Goal: Task Accomplishment & Management: Use online tool/utility

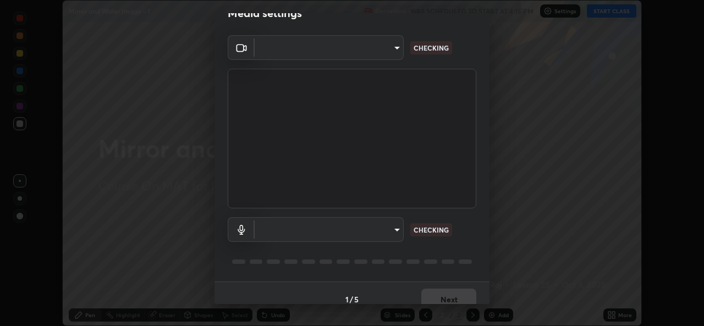
scroll to position [35, 0]
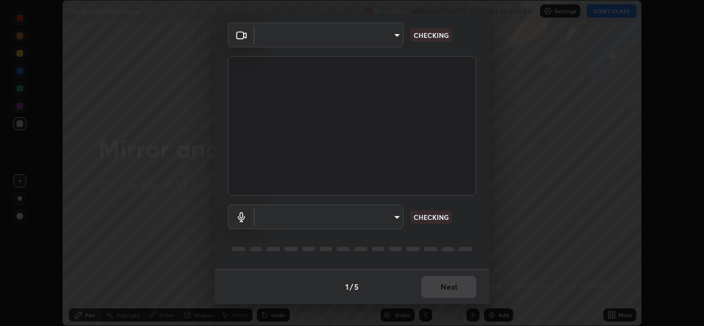
type input "a83bb134842fd6c46cae91b6313aa5efba961fee809e7364c6ef7c36ed00ea69"
type input "1096ec1564036cbcf0e9abd5aaef12808ae7e2dc0601459cd77712751889dd54"
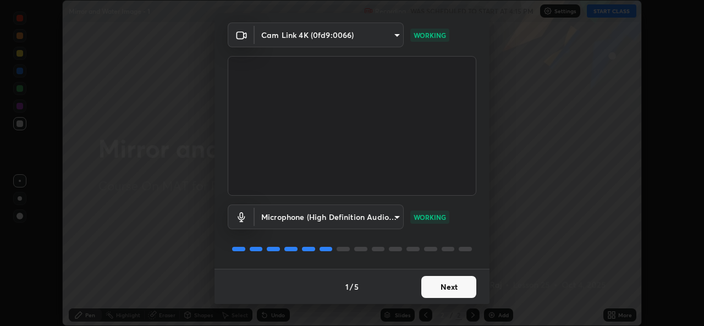
click at [449, 284] on button "Next" at bounding box center [448, 287] width 55 height 22
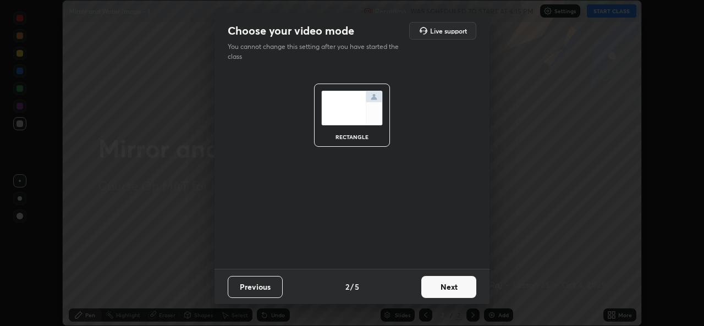
scroll to position [0, 0]
click at [456, 286] on button "Next" at bounding box center [448, 287] width 55 height 22
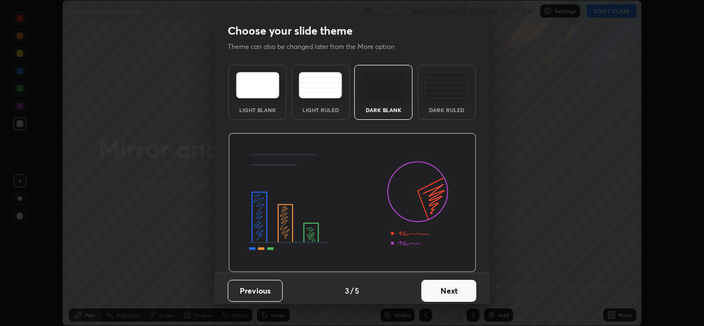
click at [458, 282] on button "Next" at bounding box center [448, 291] width 55 height 22
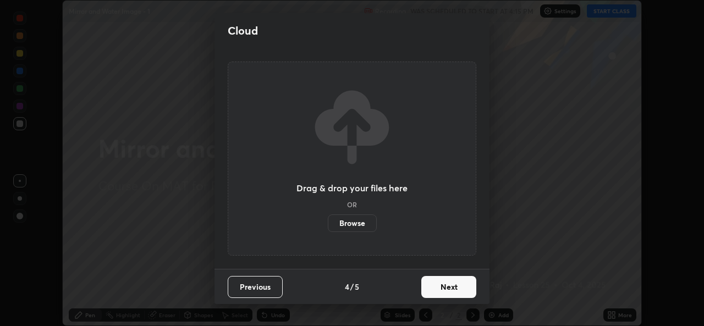
click at [460, 282] on button "Next" at bounding box center [448, 287] width 55 height 22
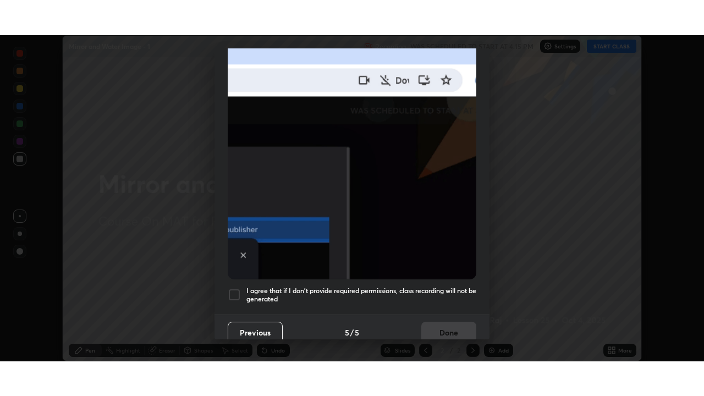
scroll to position [259, 0]
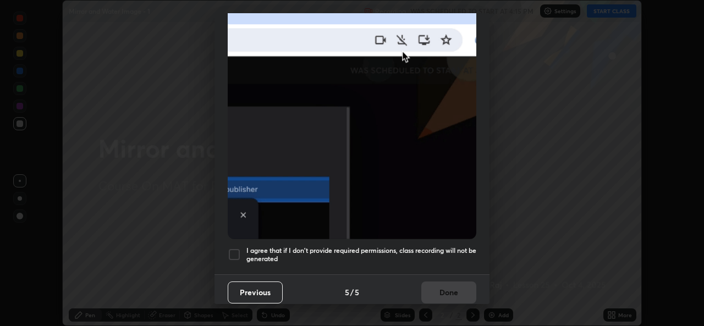
click at [410, 249] on h5 "I agree that if I don't provide required permissions, class recording will not …" at bounding box center [361, 254] width 230 height 17
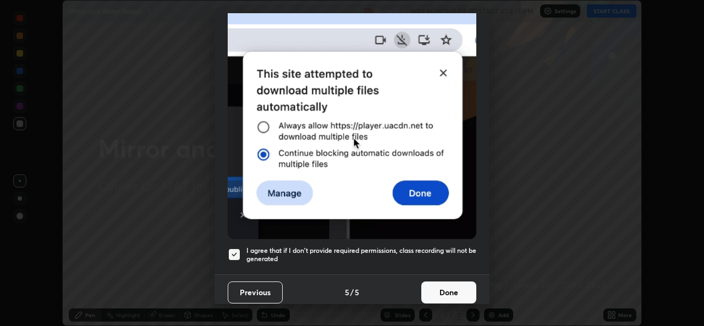
click at [440, 282] on button "Done" at bounding box center [448, 293] width 55 height 22
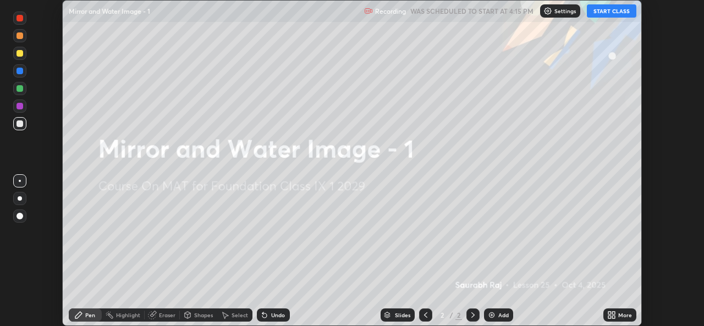
click at [619, 312] on div "More" at bounding box center [625, 315] width 14 height 6
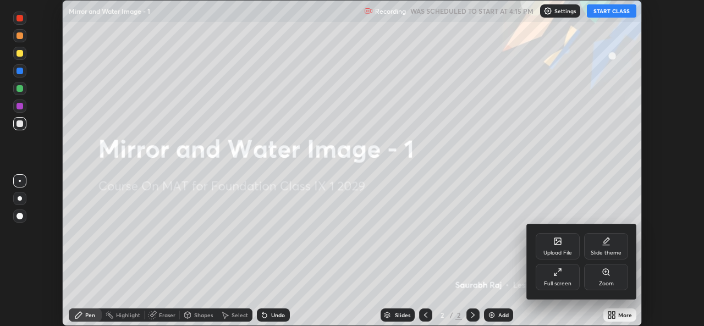
click at [563, 278] on div "Full screen" at bounding box center [558, 277] width 44 height 26
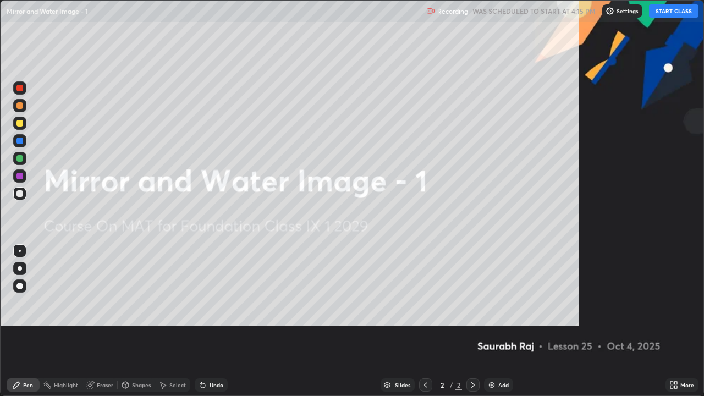
scroll to position [396, 704]
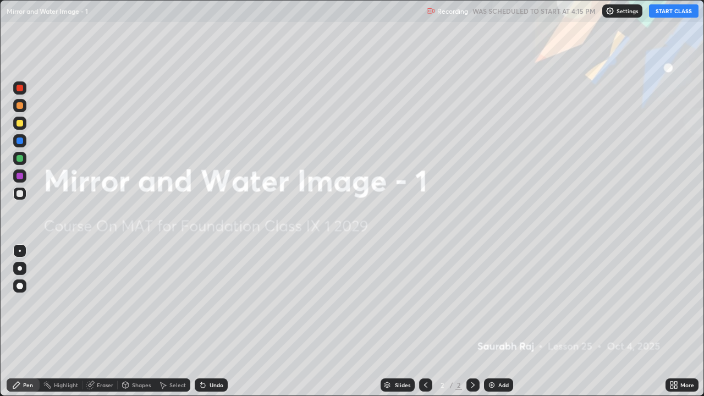
click at [660, 14] on button "START CLASS" at bounding box center [674, 10] width 50 height 13
click at [506, 326] on div "Add" at bounding box center [503, 385] width 10 height 6
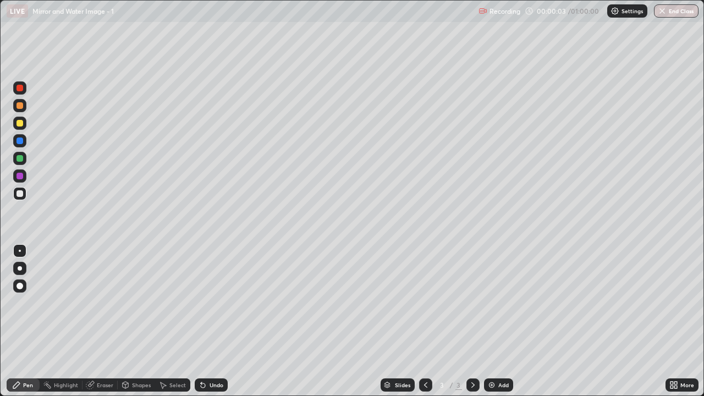
click at [30, 326] on div "Pen" at bounding box center [28, 385] width 10 height 6
click at [20, 124] on div at bounding box center [20, 123] width 7 height 7
click at [180, 326] on div "Select" at bounding box center [177, 385] width 17 height 6
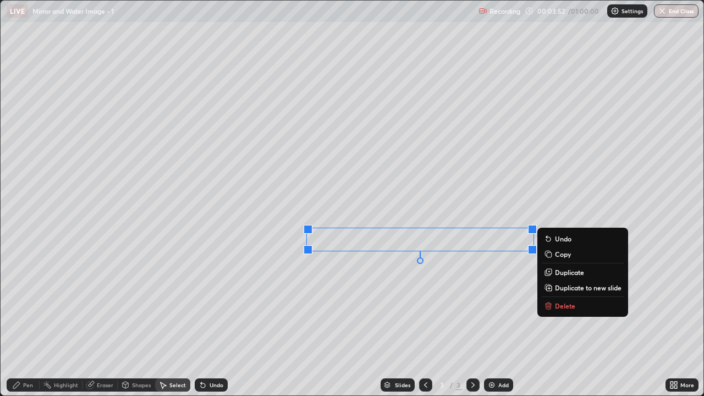
click at [28, 326] on div "Pen" at bounding box center [28, 385] width 10 height 6
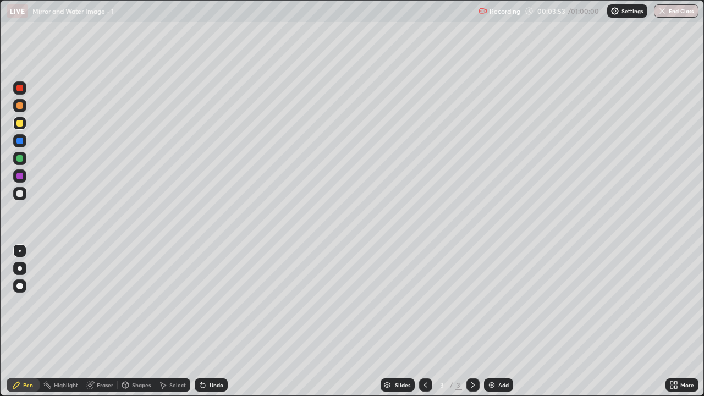
click at [21, 199] on div at bounding box center [19, 193] width 13 height 13
click at [207, 326] on div "Undo" at bounding box center [211, 384] width 33 height 13
click at [205, 326] on icon at bounding box center [203, 385] width 9 height 9
click at [170, 326] on div "Select" at bounding box center [177, 385] width 17 height 6
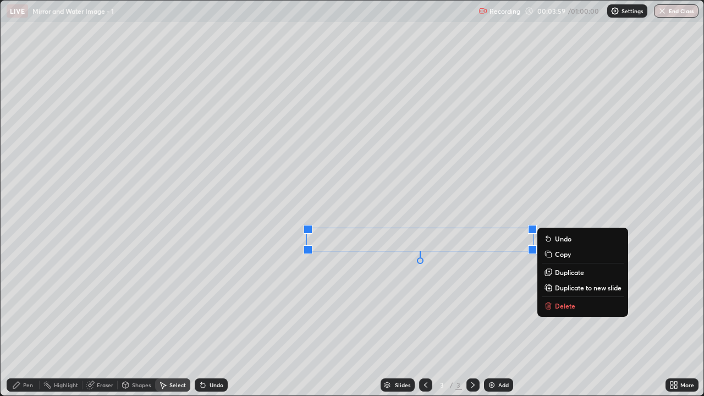
click at [556, 308] on p "Delete" at bounding box center [565, 305] width 20 height 9
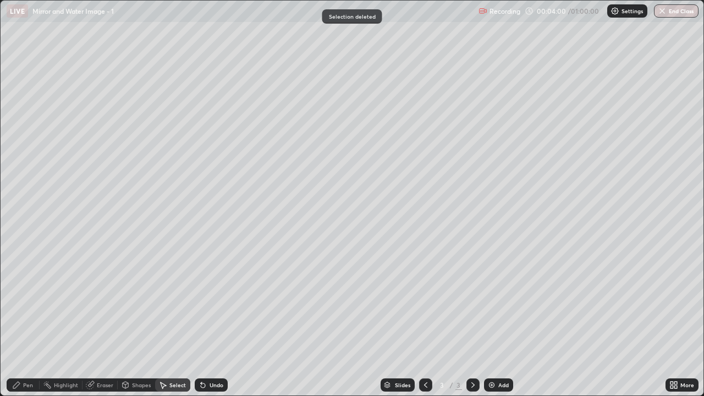
click at [19, 326] on icon at bounding box center [16, 385] width 7 height 7
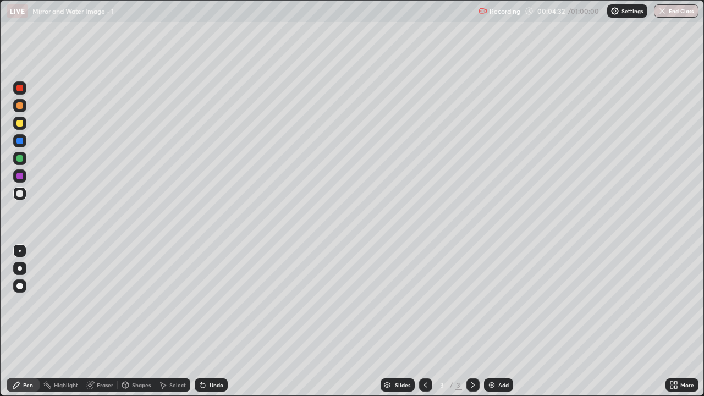
click at [206, 326] on div "Undo" at bounding box center [211, 384] width 33 height 13
click at [201, 326] on icon at bounding box center [201, 382] width 1 height 1
click at [200, 326] on icon at bounding box center [203, 385] width 9 height 9
click at [219, 326] on div "Undo" at bounding box center [211, 384] width 33 height 13
click at [210, 326] on div "Undo" at bounding box center [211, 384] width 33 height 13
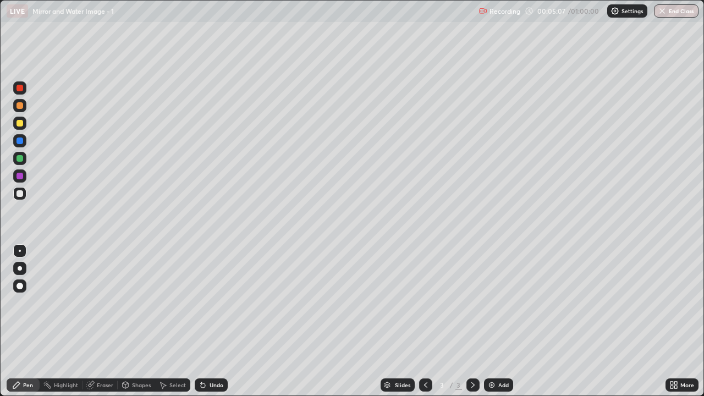
click at [108, 326] on div "Eraser" at bounding box center [105, 385] width 17 height 6
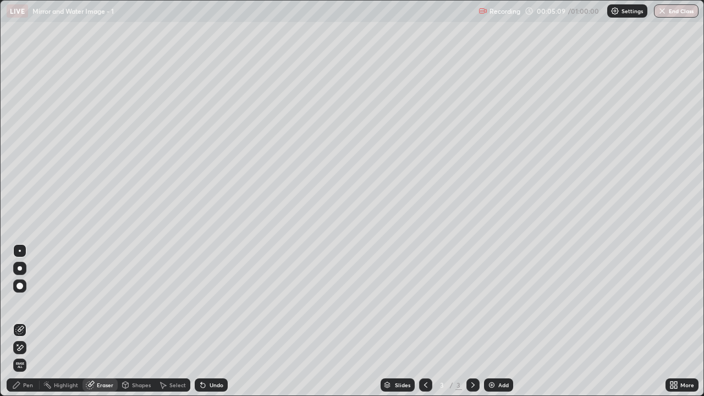
click at [29, 326] on div "Pen" at bounding box center [28, 385] width 10 height 6
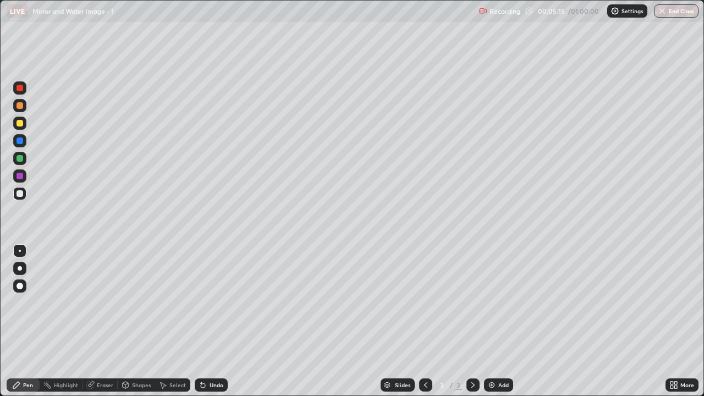
click at [213, 326] on div "Undo" at bounding box center [217, 385] width 14 height 6
click at [111, 326] on div "Eraser" at bounding box center [105, 385] width 17 height 6
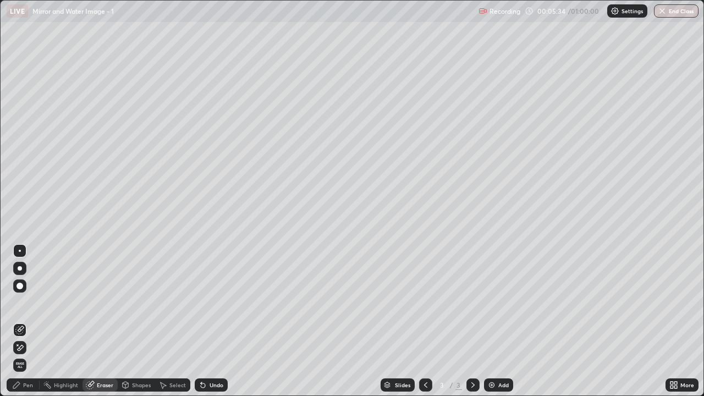
click at [30, 326] on div "Pen" at bounding box center [23, 384] width 33 height 13
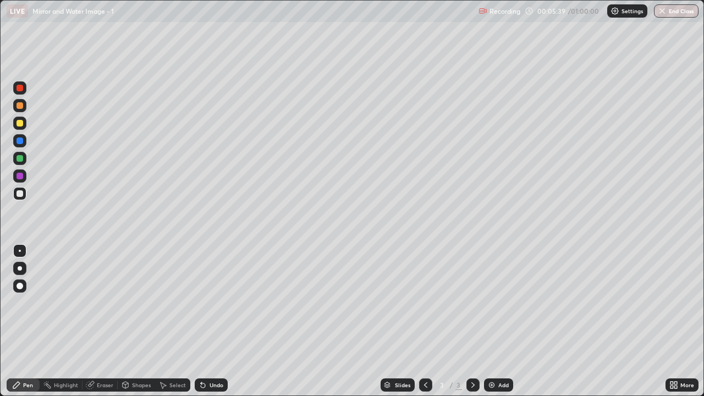
click at [167, 326] on div "Select" at bounding box center [172, 384] width 35 height 13
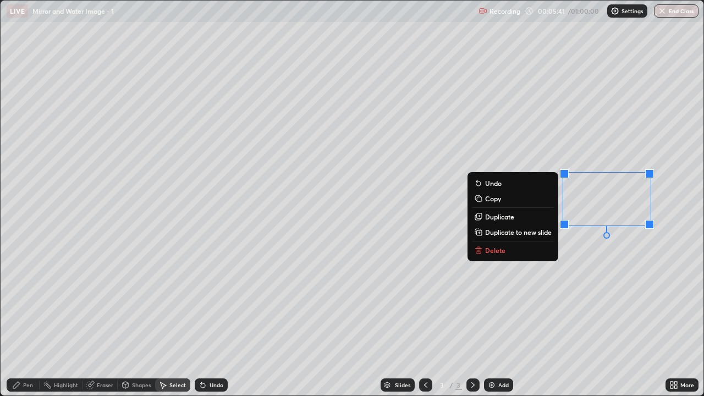
click at [492, 250] on p "Delete" at bounding box center [495, 250] width 20 height 9
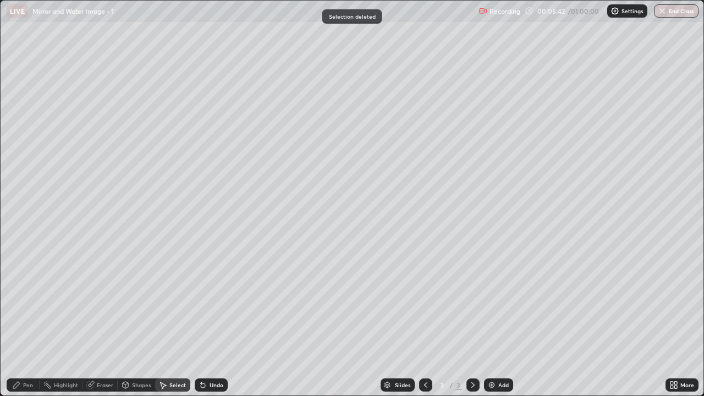
click at [28, 326] on div "Pen" at bounding box center [28, 385] width 10 height 6
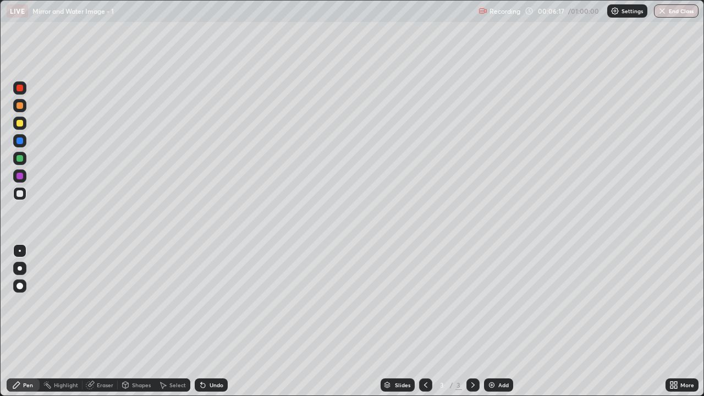
click at [25, 191] on div at bounding box center [19, 193] width 13 height 13
click at [22, 157] on div at bounding box center [20, 158] width 7 height 7
click at [210, 326] on div "Undo" at bounding box center [217, 385] width 14 height 6
click at [496, 326] on div "Add" at bounding box center [498, 384] width 29 height 13
click at [15, 126] on div at bounding box center [19, 123] width 13 height 13
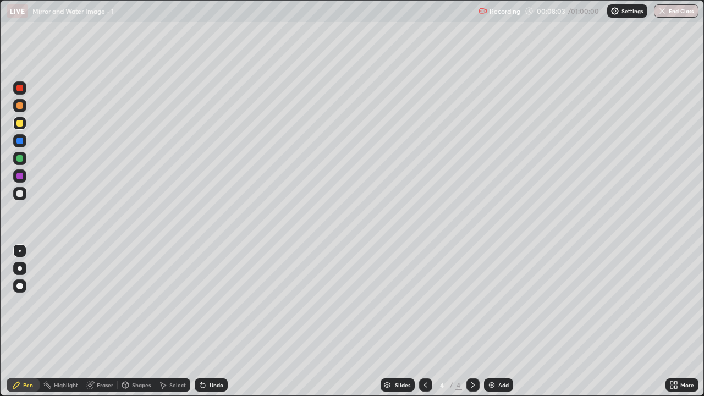
click at [24, 194] on div at bounding box center [19, 193] width 13 height 13
click at [210, 326] on div "Undo" at bounding box center [211, 384] width 33 height 13
click at [212, 326] on div "Undo" at bounding box center [211, 384] width 33 height 13
click at [209, 326] on div "Undo" at bounding box center [211, 384] width 33 height 13
click at [216, 326] on div "Undo" at bounding box center [211, 384] width 33 height 13
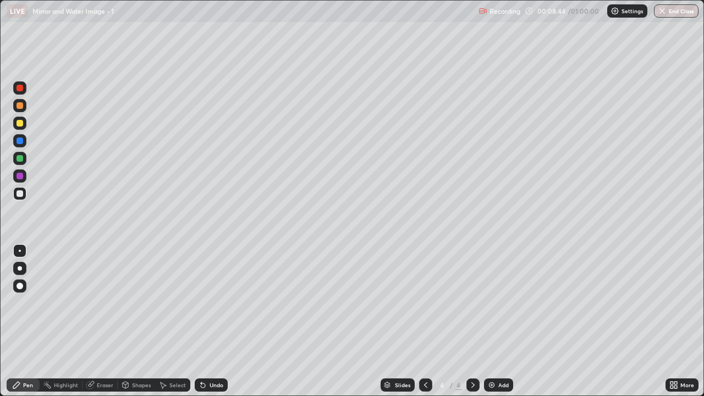
click at [217, 326] on div "Undo" at bounding box center [217, 385] width 14 height 6
click at [174, 326] on div "Select" at bounding box center [177, 385] width 17 height 6
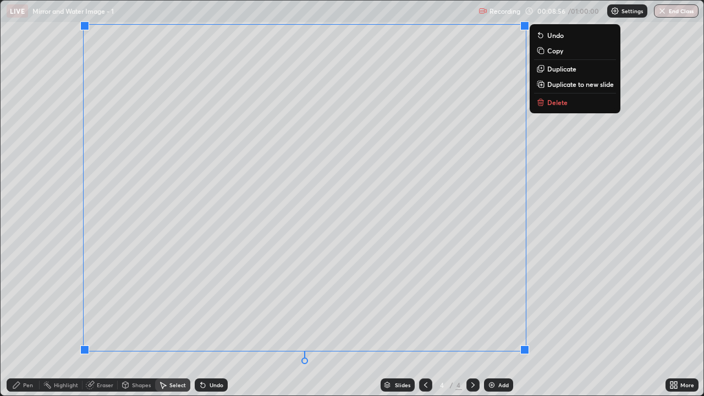
click at [570, 101] on button "Delete" at bounding box center [575, 102] width 82 height 13
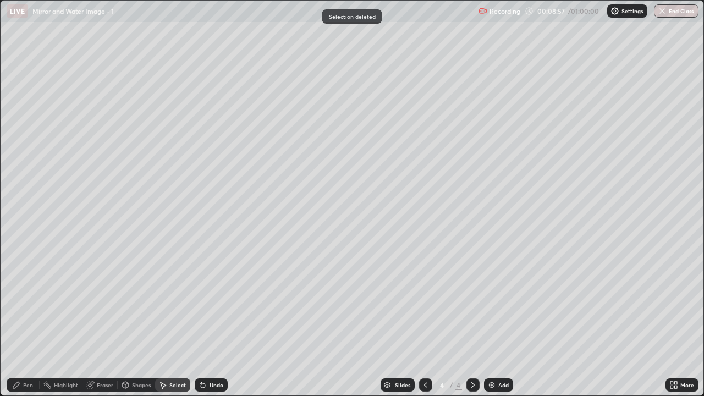
click at [26, 326] on div "Pen" at bounding box center [28, 385] width 10 height 6
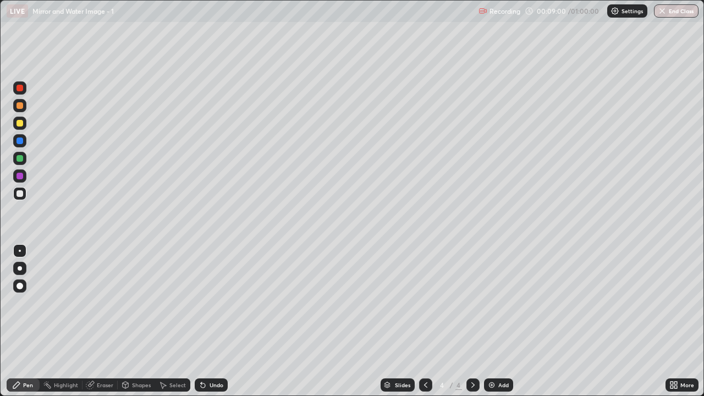
click at [218, 326] on div "Undo" at bounding box center [217, 385] width 14 height 6
click at [220, 326] on div "Undo" at bounding box center [217, 385] width 14 height 6
click at [210, 326] on div "Undo" at bounding box center [211, 384] width 33 height 13
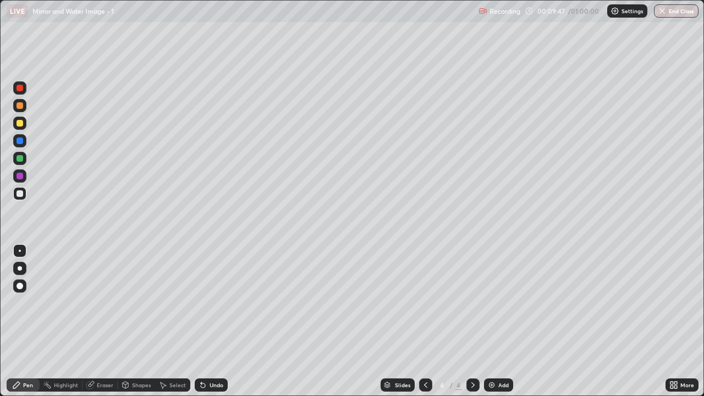
click at [184, 326] on div "Select" at bounding box center [172, 384] width 35 height 13
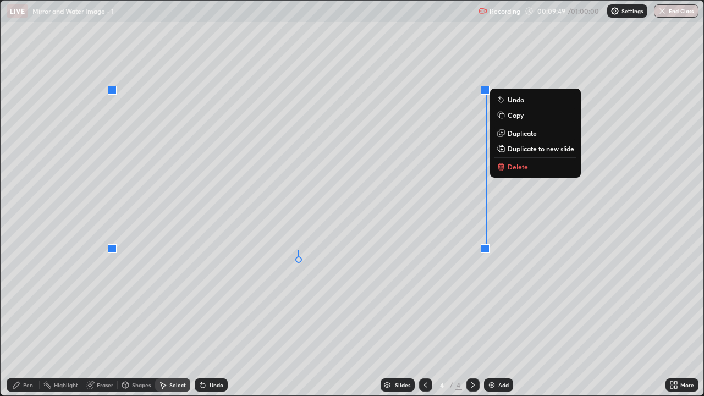
click at [533, 170] on button "Delete" at bounding box center [536, 166] width 82 height 13
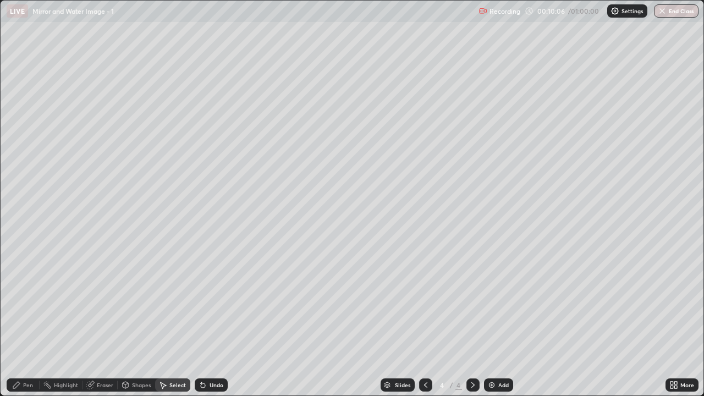
click at [28, 326] on div "Pen" at bounding box center [23, 384] width 33 height 13
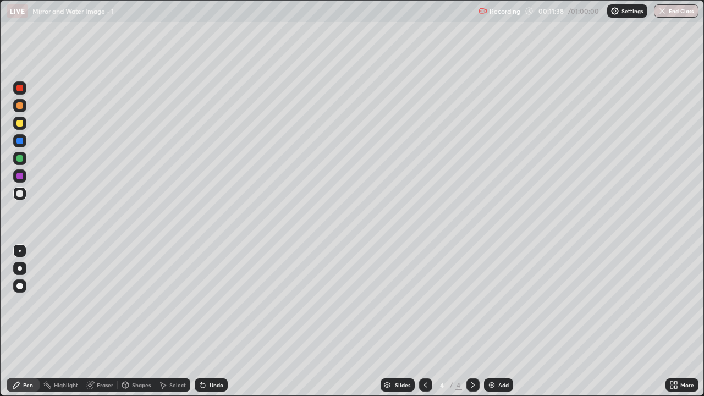
click at [218, 326] on div "Undo" at bounding box center [208, 385] width 37 height 22
click at [220, 326] on div "Undo" at bounding box center [211, 384] width 33 height 13
click at [425, 326] on icon at bounding box center [425, 385] width 9 height 9
click at [492, 326] on img at bounding box center [491, 385] width 9 height 9
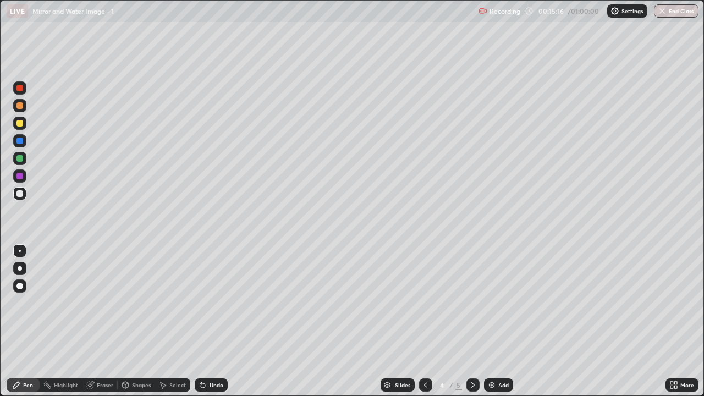
click at [20, 124] on div at bounding box center [20, 123] width 7 height 7
click at [170, 326] on div "Select" at bounding box center [177, 385] width 17 height 6
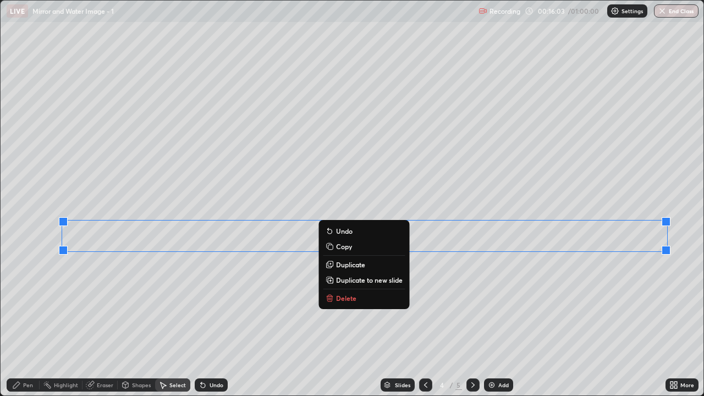
click at [471, 311] on div "0 ° Undo Copy Duplicate Duplicate to new slide Delete" at bounding box center [352, 198] width 703 height 395
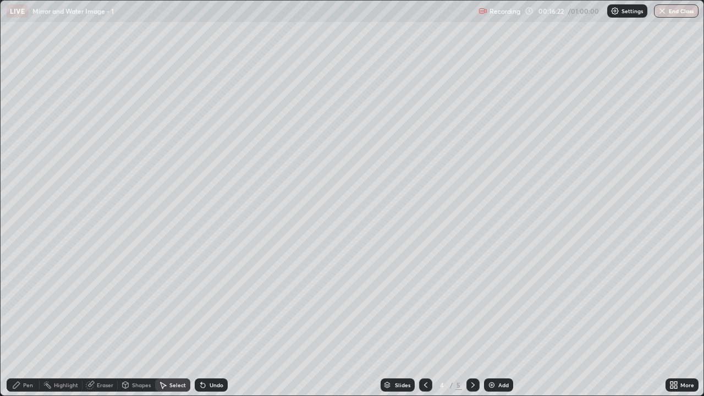
click at [25, 326] on div "Pen" at bounding box center [23, 384] width 33 height 13
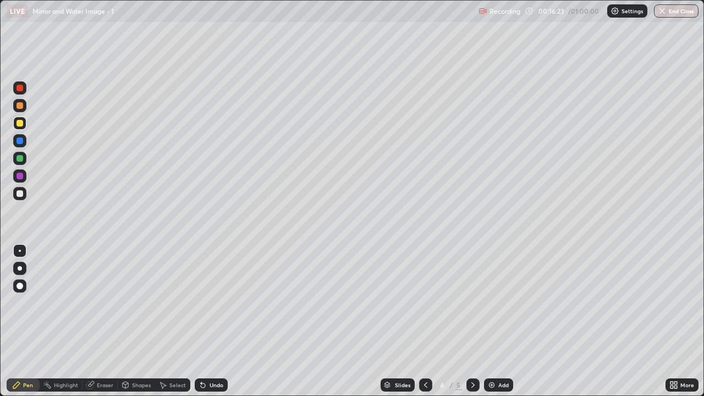
click at [24, 194] on div at bounding box center [19, 193] width 13 height 13
click at [215, 326] on div "Undo" at bounding box center [217, 385] width 14 height 6
click at [100, 326] on div "Eraser" at bounding box center [105, 385] width 17 height 6
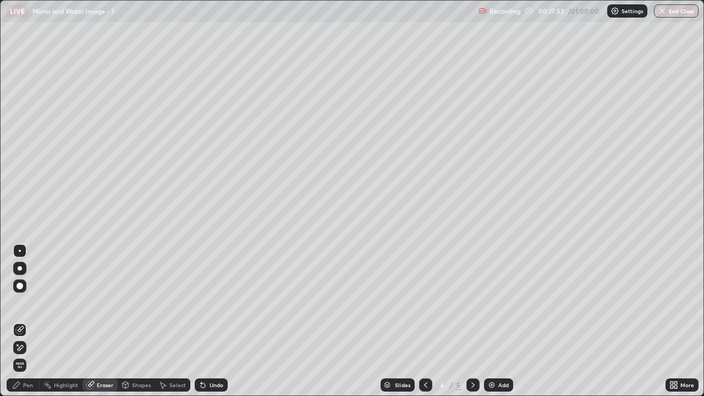
click at [26, 326] on div "Pen" at bounding box center [23, 384] width 33 height 13
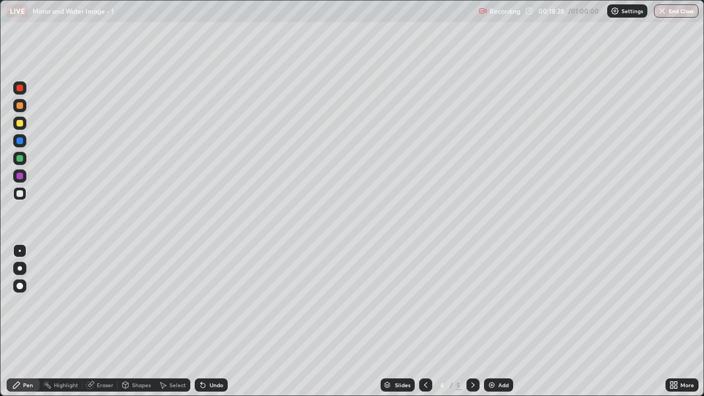
click at [96, 326] on div "Eraser" at bounding box center [100, 384] width 35 height 13
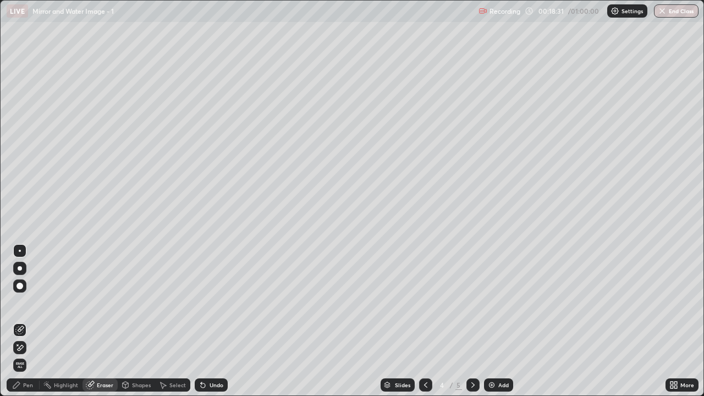
click at [26, 326] on div "Pen" at bounding box center [28, 385] width 10 height 6
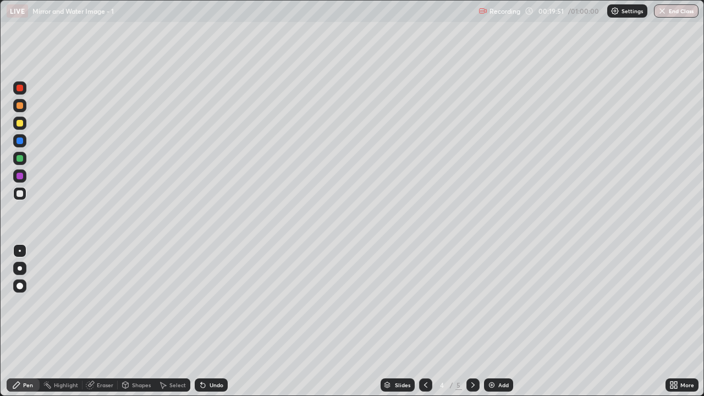
click at [92, 326] on icon at bounding box center [91, 384] width 6 height 6
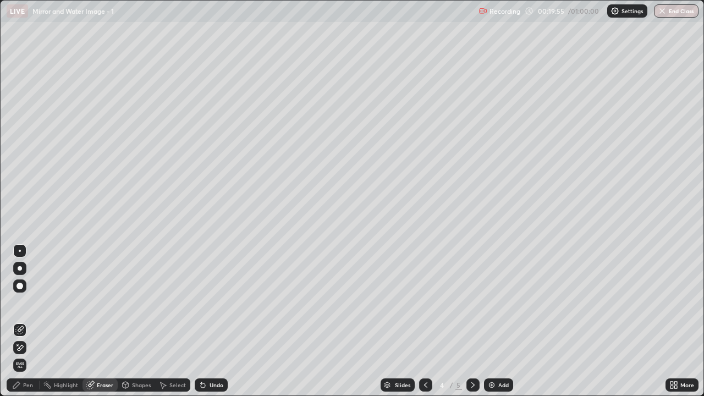
click at [28, 326] on div "Pen" at bounding box center [28, 385] width 10 height 6
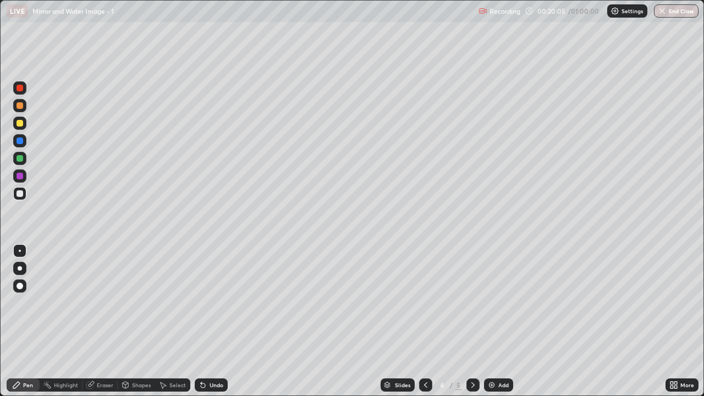
click at [95, 326] on div "Eraser" at bounding box center [100, 384] width 35 height 13
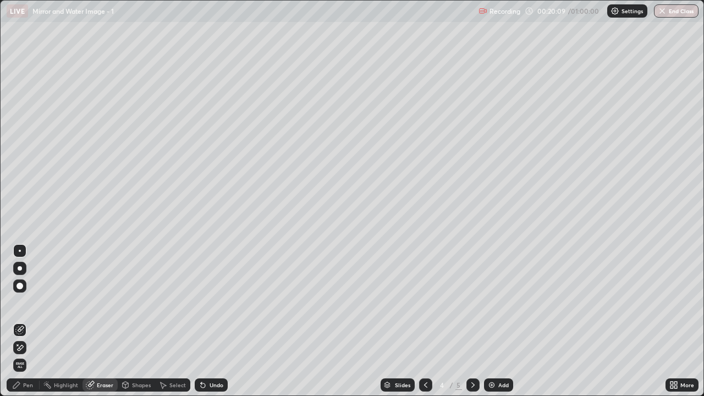
click at [27, 326] on div "Pen" at bounding box center [28, 385] width 10 height 6
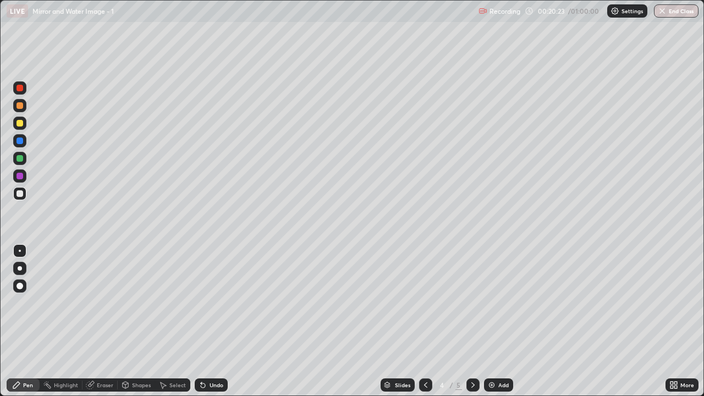
click at [106, 326] on div "Eraser" at bounding box center [105, 385] width 17 height 6
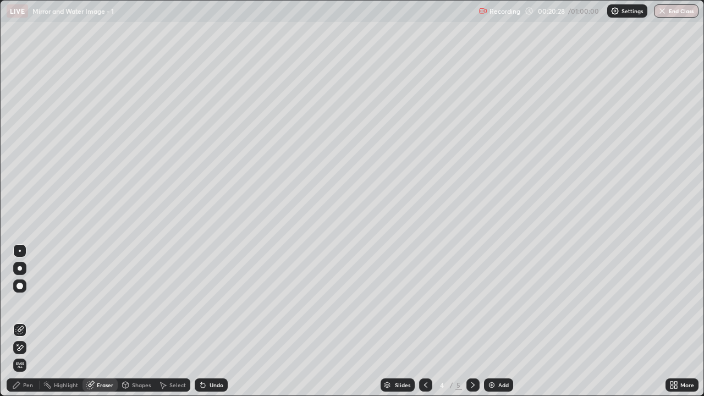
click at [30, 326] on div "Pen" at bounding box center [23, 384] width 33 height 13
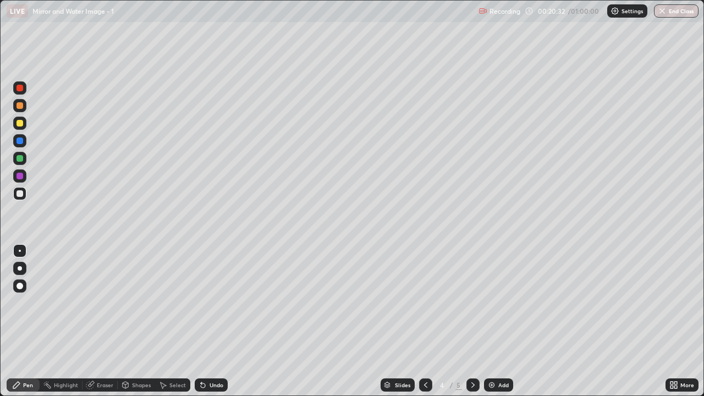
click at [103, 326] on div "Eraser" at bounding box center [105, 385] width 17 height 6
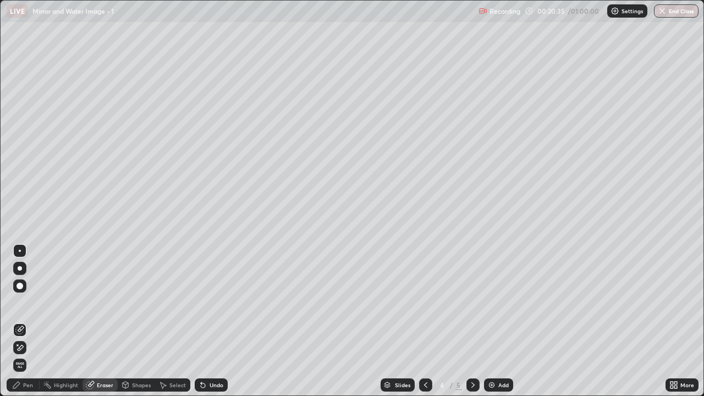
click at [25, 326] on div "Pen" at bounding box center [28, 385] width 10 height 6
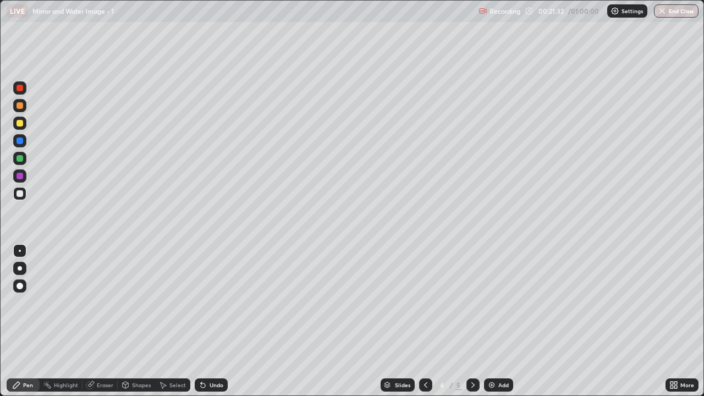
click at [498, 326] on div "Add" at bounding box center [503, 385] width 10 height 6
click at [424, 326] on icon at bounding box center [425, 385] width 9 height 9
click at [184, 326] on div "Select" at bounding box center [177, 385] width 17 height 6
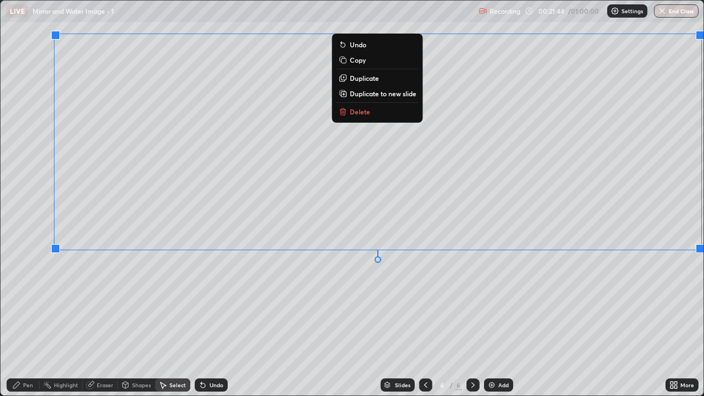
click at [652, 288] on div "0 ° Undo Copy Duplicate Duplicate to new slide Delete" at bounding box center [352, 198] width 703 height 395
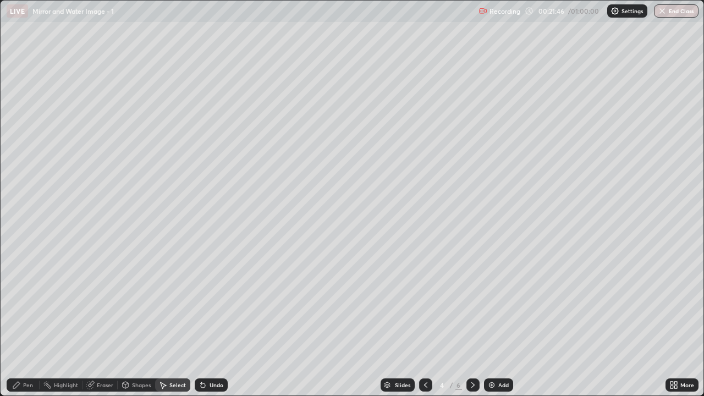
click at [25, 326] on div "Pen" at bounding box center [23, 384] width 33 height 13
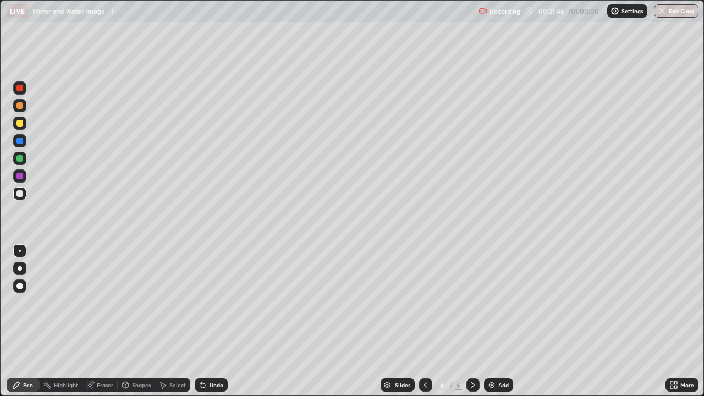
click at [18, 158] on div at bounding box center [20, 158] width 7 height 7
click at [471, 326] on icon at bounding box center [473, 385] width 9 height 9
click at [21, 196] on div at bounding box center [20, 193] width 7 height 7
click at [210, 326] on div "Undo" at bounding box center [217, 385] width 14 height 6
click at [211, 326] on div "Undo" at bounding box center [217, 385] width 14 height 6
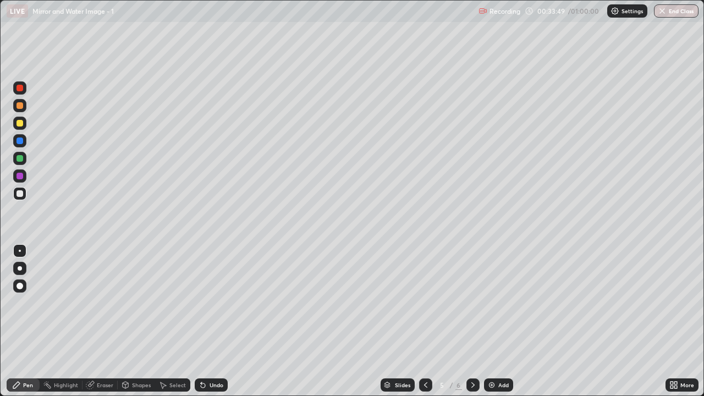
click at [211, 326] on div "Undo" at bounding box center [217, 385] width 14 height 6
click at [216, 326] on div "Undo" at bounding box center [217, 385] width 14 height 6
click at [219, 326] on div "Undo" at bounding box center [211, 384] width 33 height 13
click at [174, 326] on div "Select" at bounding box center [172, 384] width 35 height 13
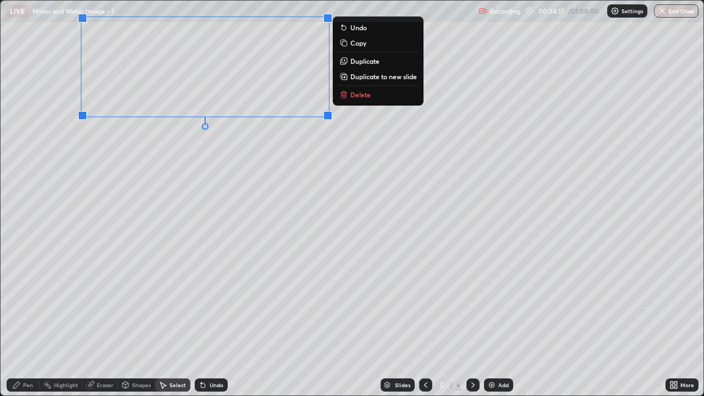
click at [22, 326] on div "Pen" at bounding box center [23, 384] width 33 height 13
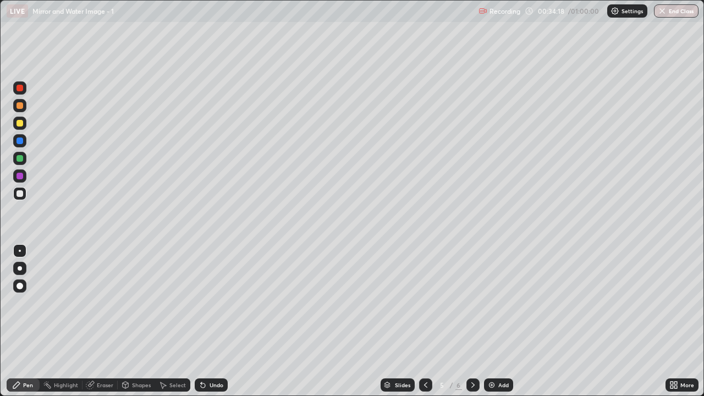
click at [21, 193] on div at bounding box center [20, 193] width 7 height 7
click at [23, 159] on div at bounding box center [20, 158] width 7 height 7
click at [212, 326] on div "Undo" at bounding box center [217, 385] width 14 height 6
click at [20, 191] on div at bounding box center [20, 193] width 7 height 7
click at [7, 326] on div "Pen" at bounding box center [23, 384] width 33 height 13
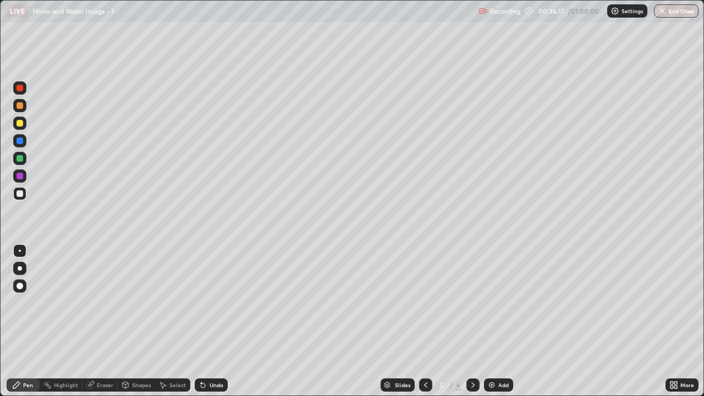
click at [458, 326] on div "6" at bounding box center [459, 385] width 7 height 10
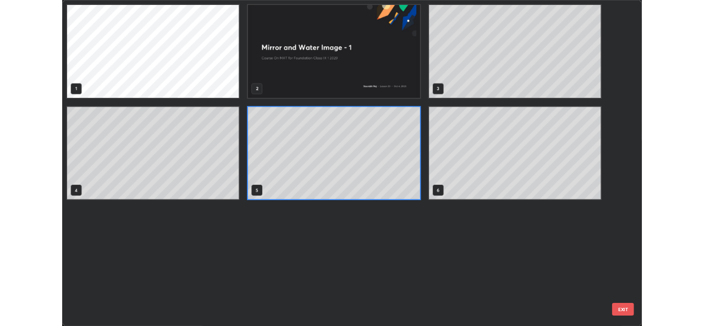
scroll to position [392, 698]
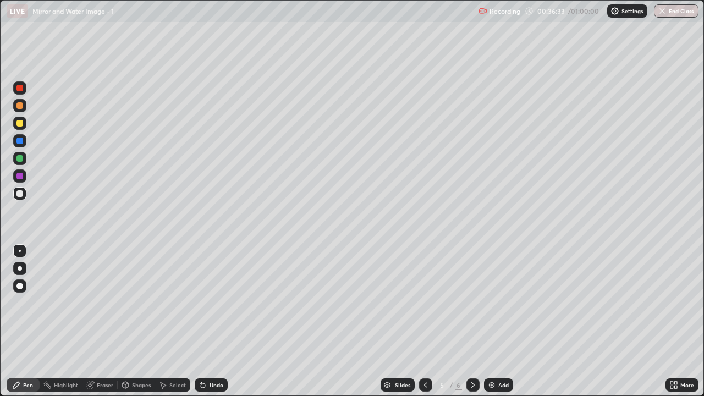
click at [69, 326] on div "Highlight" at bounding box center [66, 385] width 24 height 6
click at [97, 326] on div "Eraser" at bounding box center [100, 384] width 35 height 13
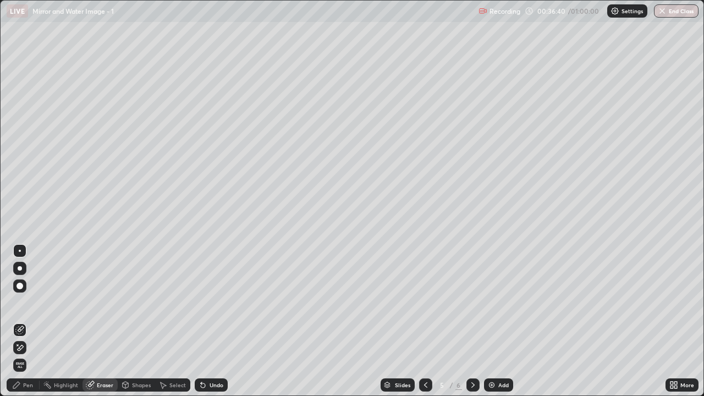
click at [25, 326] on div "Pen" at bounding box center [28, 385] width 10 height 6
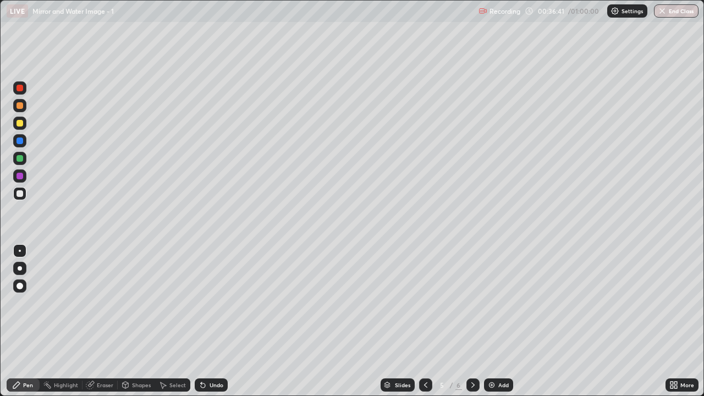
click at [109, 326] on div "Eraser" at bounding box center [105, 385] width 17 height 6
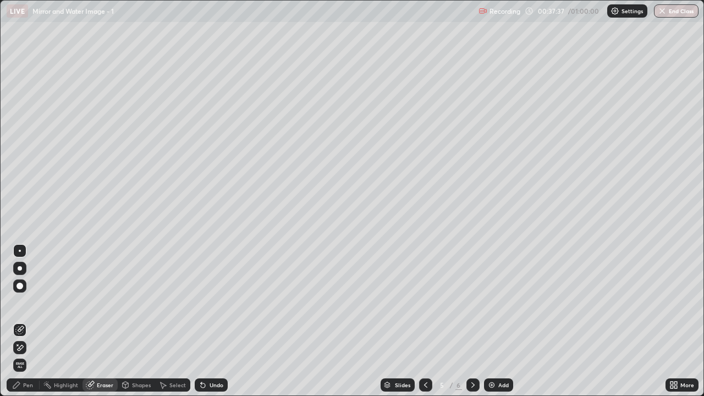
click at [165, 326] on icon at bounding box center [162, 385] width 9 height 9
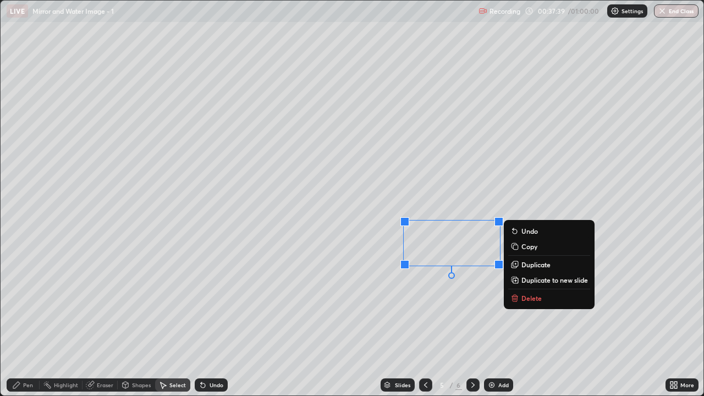
click at [531, 297] on p "Delete" at bounding box center [532, 298] width 20 height 9
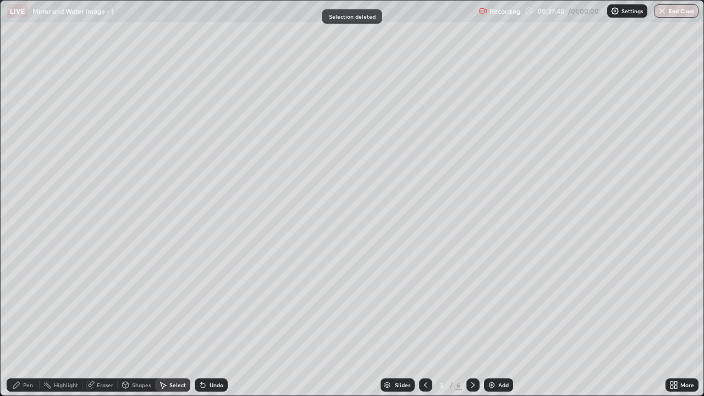
click at [33, 326] on div "Pen" at bounding box center [23, 384] width 33 height 13
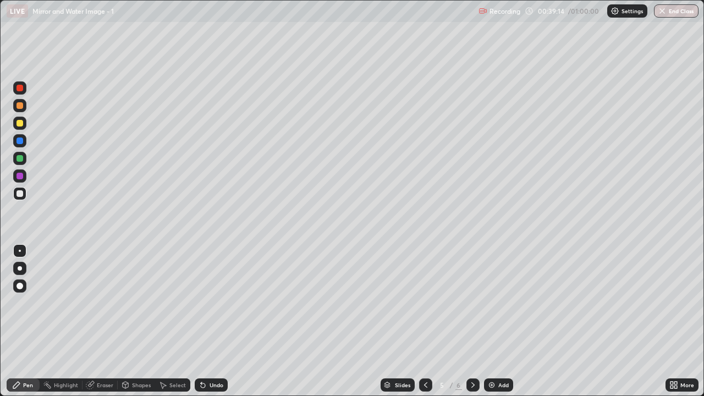
click at [212, 326] on div "Undo" at bounding box center [217, 385] width 14 height 6
click at [210, 326] on div "Undo" at bounding box center [211, 384] width 33 height 13
click at [211, 326] on div "Undo" at bounding box center [211, 384] width 33 height 13
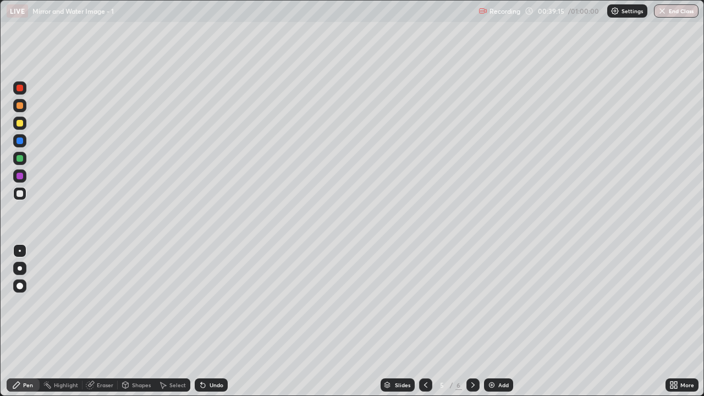
click at [211, 326] on div "Undo" at bounding box center [211, 384] width 33 height 13
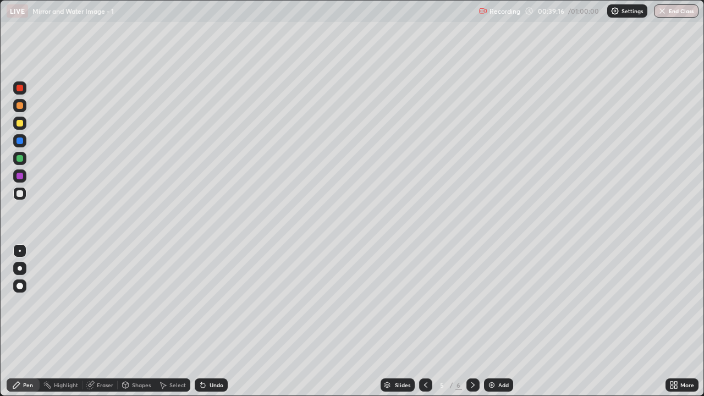
click at [212, 326] on div "Undo" at bounding box center [217, 385] width 14 height 6
click at [213, 326] on div "Undo" at bounding box center [217, 385] width 14 height 6
click at [214, 326] on div "Undo" at bounding box center [217, 385] width 14 height 6
click at [178, 326] on div "Select" at bounding box center [177, 385] width 17 height 6
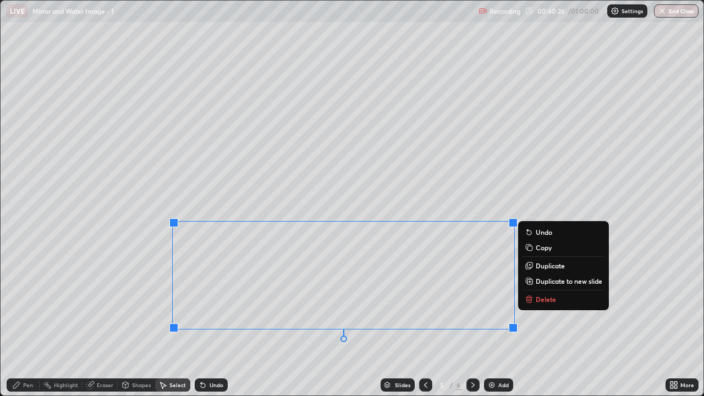
click at [539, 300] on p "Delete" at bounding box center [546, 299] width 20 height 9
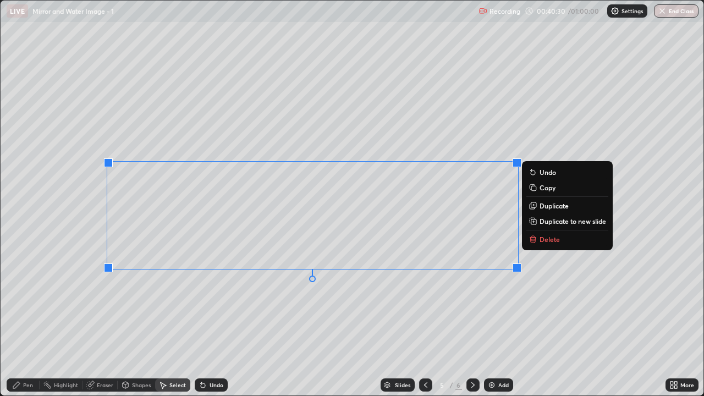
click at [551, 238] on p "Delete" at bounding box center [550, 239] width 20 height 9
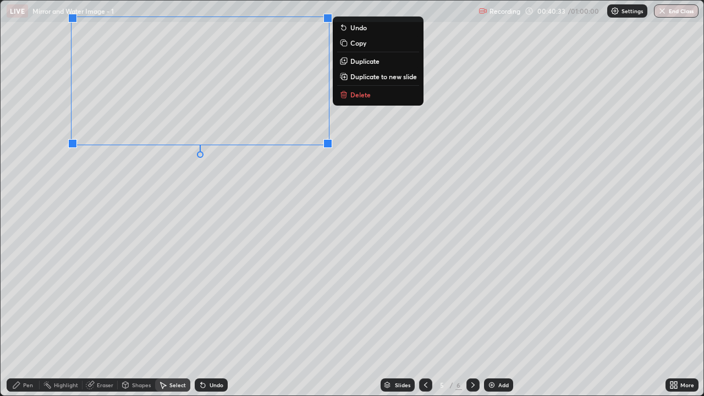
click at [376, 97] on button "Delete" at bounding box center [378, 94] width 82 height 13
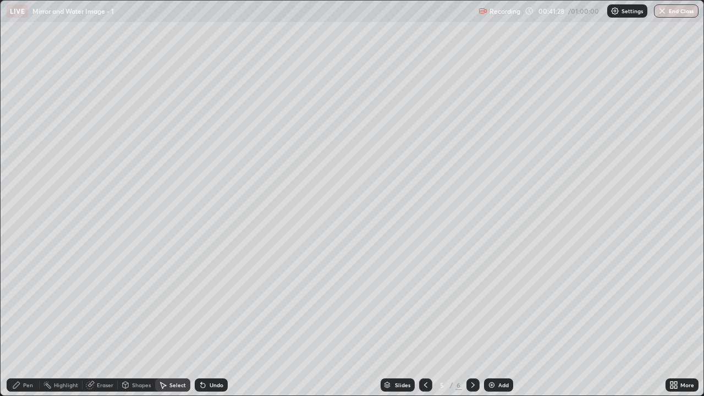
click at [26, 326] on div "Pen" at bounding box center [23, 384] width 33 height 13
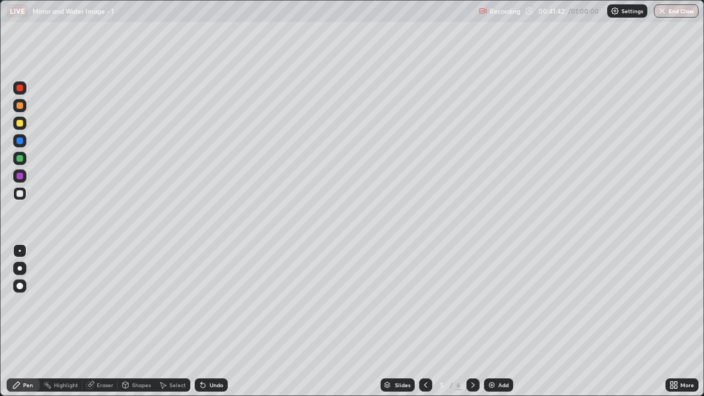
click at [101, 326] on div "Eraser" at bounding box center [105, 385] width 17 height 6
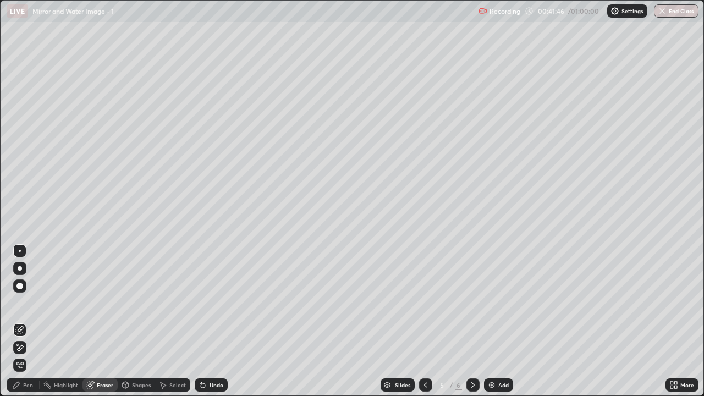
click at [29, 326] on div "Pen" at bounding box center [23, 384] width 33 height 13
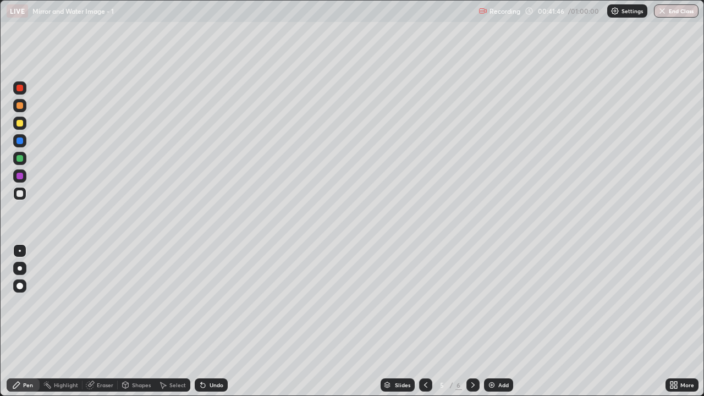
click at [31, 326] on div "Pen" at bounding box center [28, 385] width 10 height 6
click at [95, 326] on div "Eraser" at bounding box center [100, 384] width 35 height 13
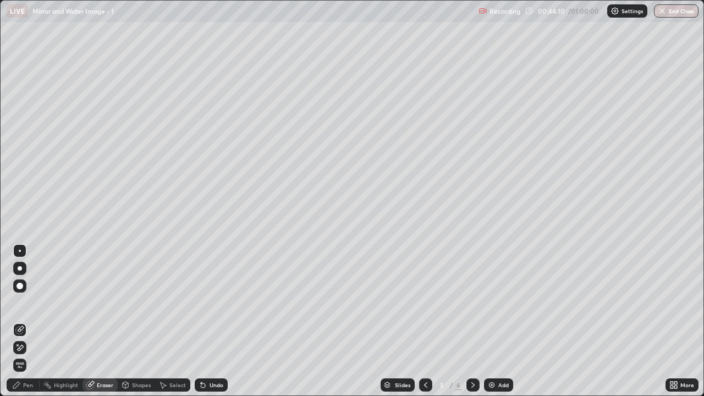
click at [60, 326] on div "Highlight" at bounding box center [66, 385] width 24 height 6
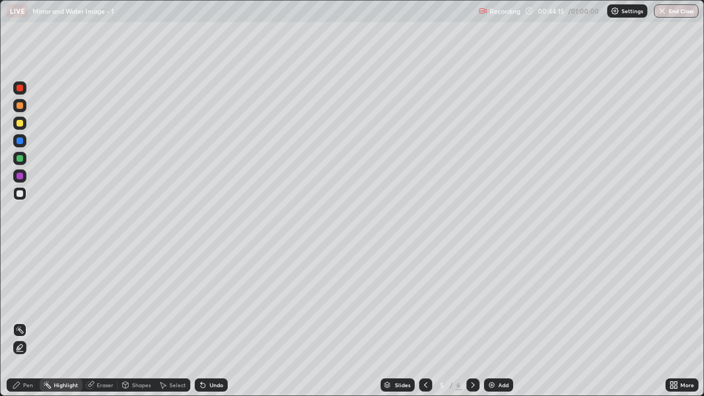
click at [34, 326] on div "Pen" at bounding box center [23, 384] width 33 height 13
click at [171, 326] on div "Select" at bounding box center [177, 385] width 17 height 6
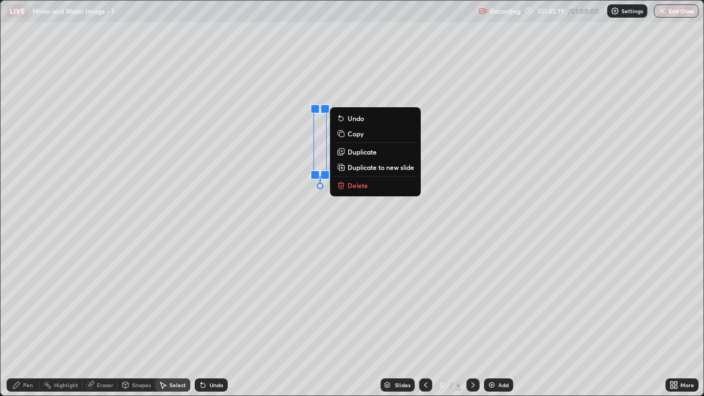
click at [427, 102] on div "0 ° Undo Copy Duplicate Duplicate to new slide Delete" at bounding box center [352, 198] width 703 height 395
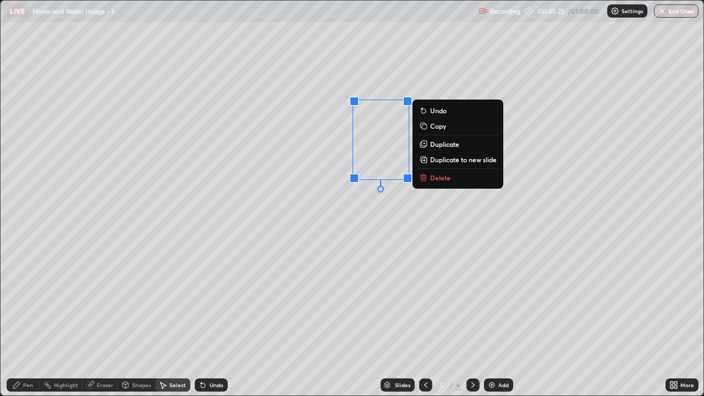
click at [30, 326] on div "Pen" at bounding box center [28, 385] width 10 height 6
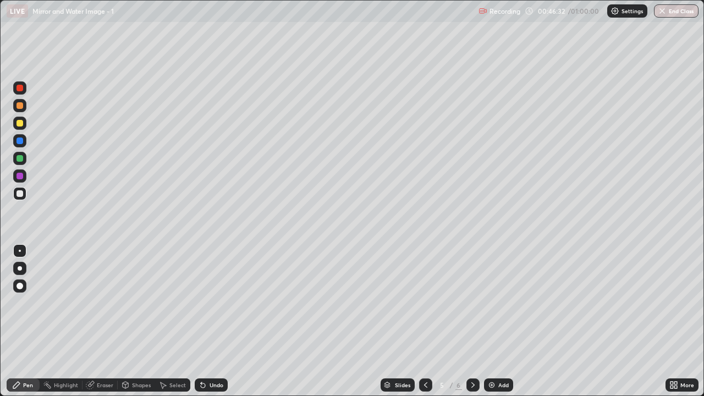
click at [490, 326] on img at bounding box center [491, 385] width 9 height 9
click at [201, 326] on icon at bounding box center [203, 385] width 4 height 4
click at [202, 326] on icon at bounding box center [203, 385] width 4 height 4
click at [91, 326] on icon at bounding box center [89, 385] width 7 height 7
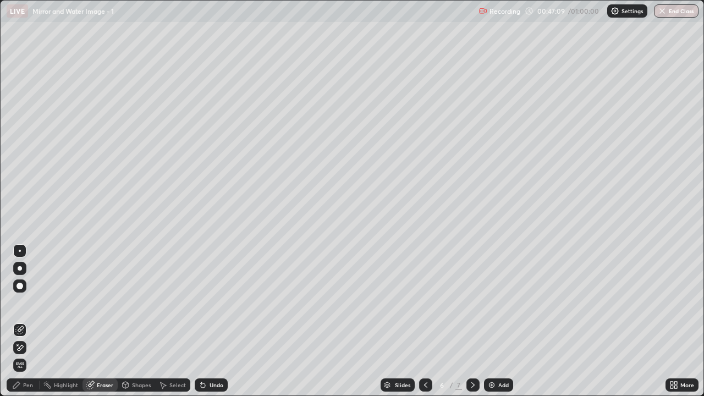
click at [18, 326] on icon at bounding box center [16, 385] width 9 height 9
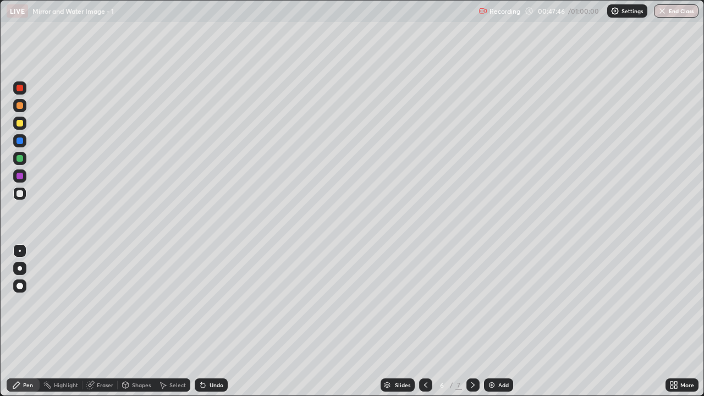
click at [201, 326] on icon at bounding box center [203, 385] width 4 height 4
click at [205, 326] on icon at bounding box center [203, 385] width 9 height 9
click at [206, 326] on div "Undo" at bounding box center [211, 384] width 33 height 13
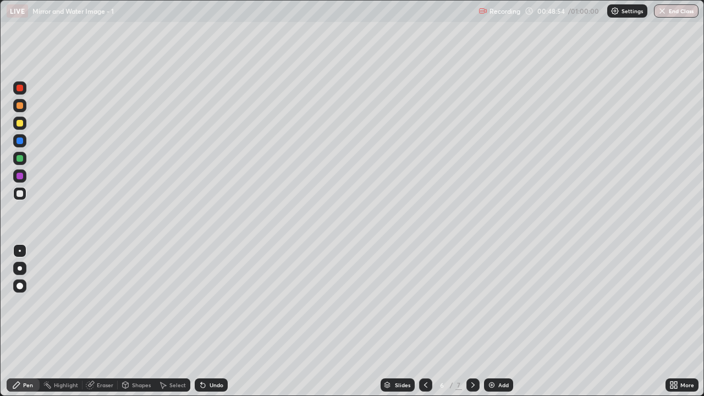
click at [205, 326] on icon at bounding box center [203, 385] width 9 height 9
click at [212, 326] on div "Undo" at bounding box center [217, 385] width 14 height 6
click at [98, 326] on div "Eraser" at bounding box center [105, 385] width 17 height 6
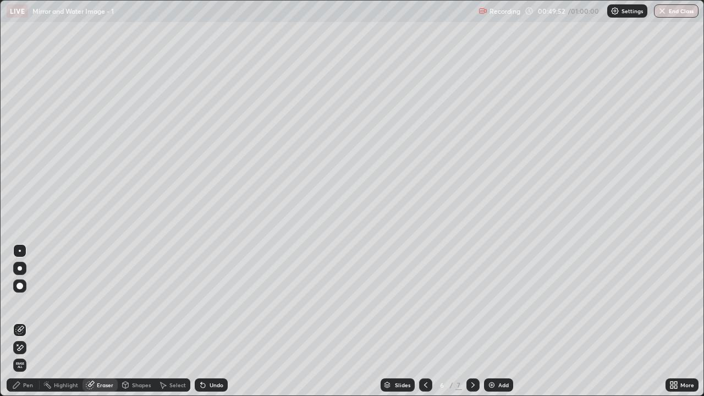
click at [20, 326] on icon at bounding box center [16, 385] width 9 height 9
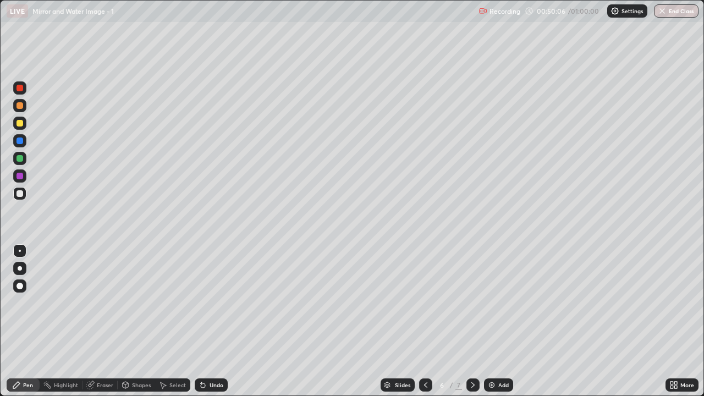
click at [211, 326] on div "Undo" at bounding box center [211, 384] width 33 height 13
click at [674, 17] on button "End Class" at bounding box center [676, 10] width 45 height 13
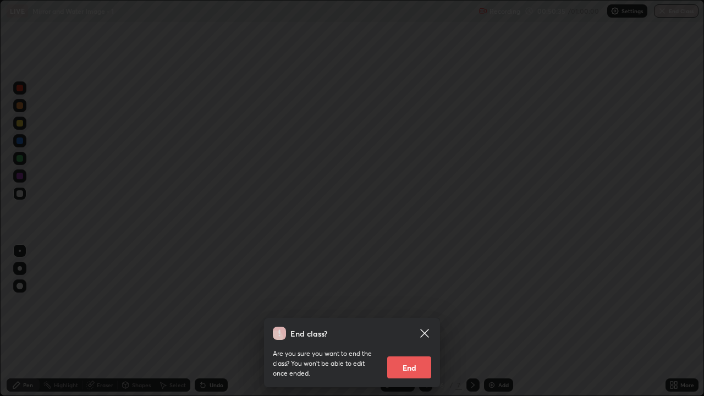
click at [423, 326] on button "End" at bounding box center [409, 367] width 44 height 22
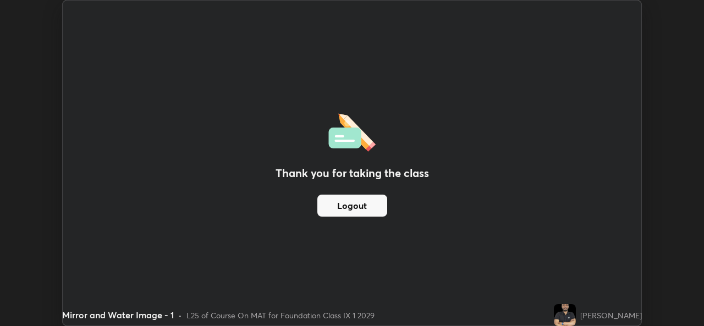
scroll to position [54688, 54310]
